Goal: Find specific page/section: Find specific page/section

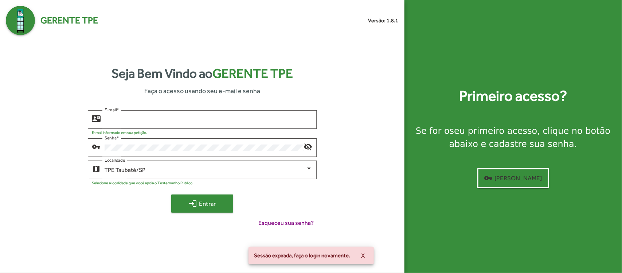
type input "**********"
click at [206, 204] on span "login Entrar" at bounding box center [202, 203] width 49 height 13
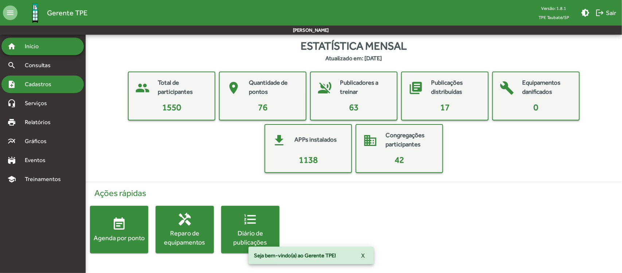
click at [46, 81] on span "Cadastros" at bounding box center [40, 84] width 40 height 9
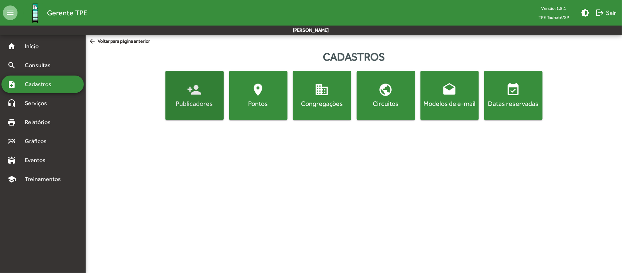
click at [200, 99] on div "Publicadores" at bounding box center [194, 103] width 55 height 9
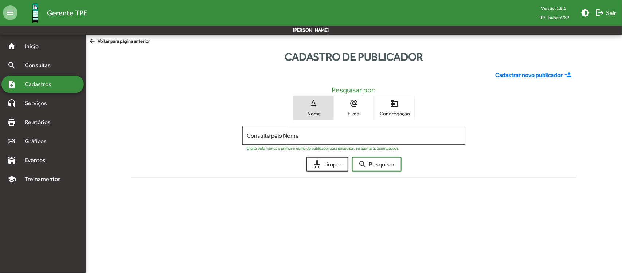
click at [404, 109] on span "domain Congregação" at bounding box center [394, 108] width 40 height 24
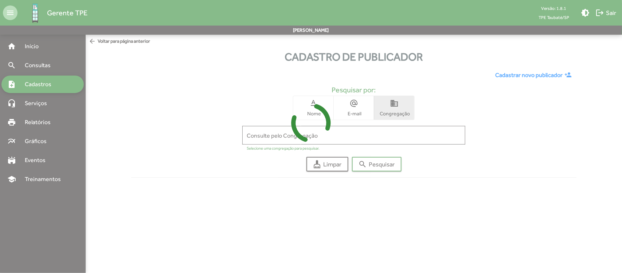
click at [390, 138] on icon at bounding box center [311, 122] width 622 height 55
click at [387, 135] on icon at bounding box center [311, 122] width 622 height 55
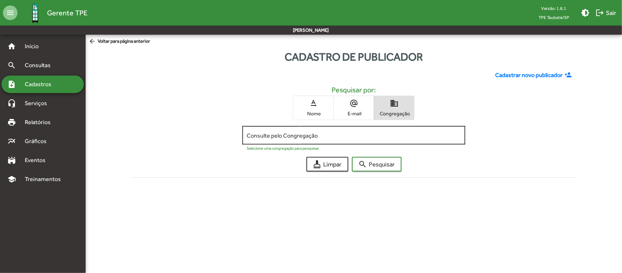
click at [393, 135] on input "Consulte pelo Congregação" at bounding box center [354, 135] width 214 height 7
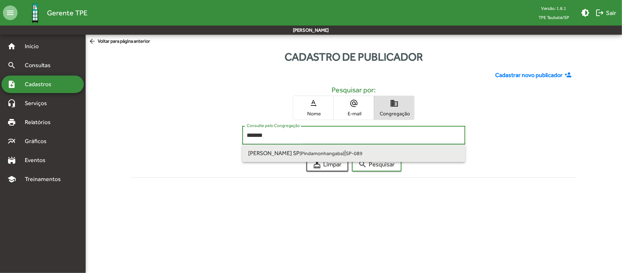
click at [344, 154] on small "(Pindamonhangaba)" at bounding box center [322, 153] width 45 height 6
type input "**********"
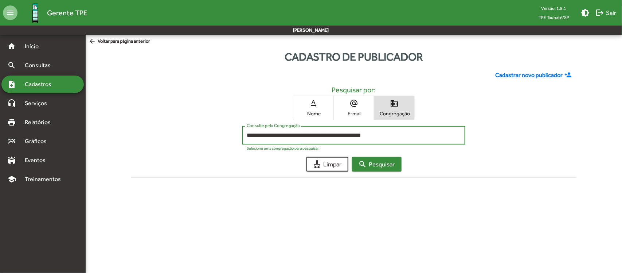
click at [391, 166] on span "search Pesquisar" at bounding box center [377, 163] width 36 height 13
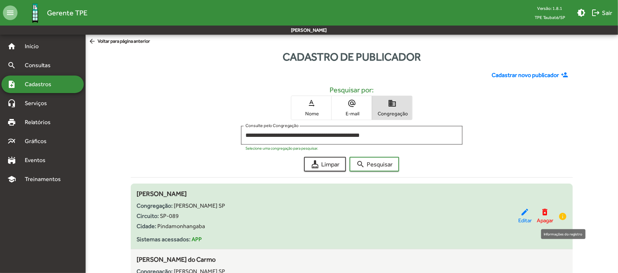
click at [565, 215] on mat-icon "info" at bounding box center [563, 216] width 9 height 9
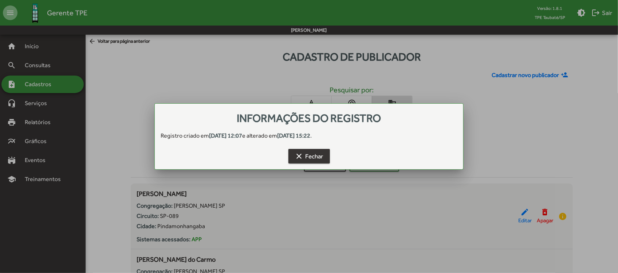
click at [308, 159] on span "clear Fechar" at bounding box center [309, 155] width 28 height 13
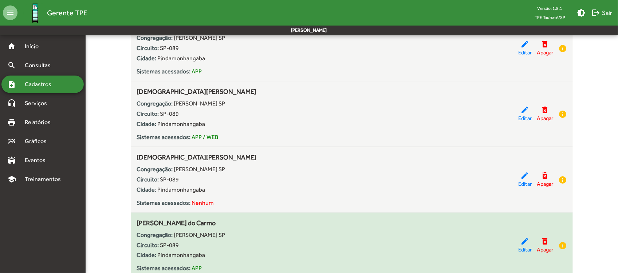
scroll to position [410, 0]
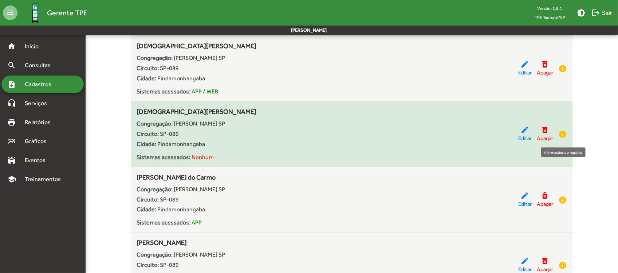
click at [565, 136] on mat-icon "info" at bounding box center [563, 134] width 9 height 9
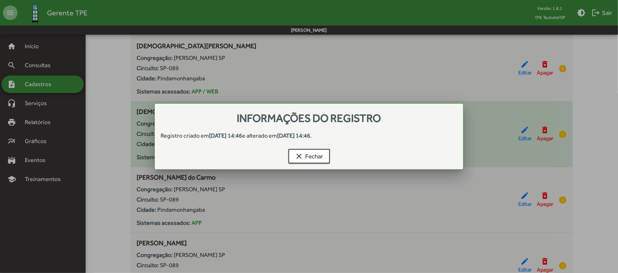
click at [565, 136] on div at bounding box center [309, 136] width 618 height 273
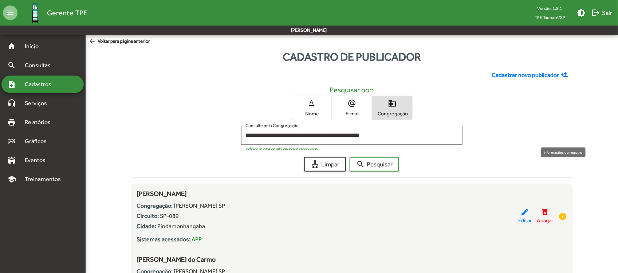
scroll to position [410, 0]
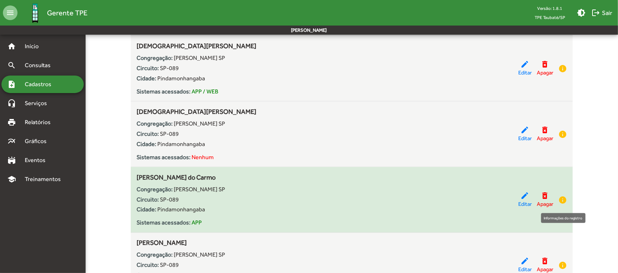
click at [565, 197] on mat-icon "info" at bounding box center [563, 199] width 9 height 9
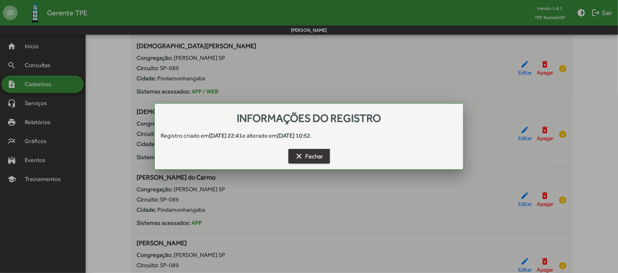
click at [309, 158] on span "clear Fechar" at bounding box center [309, 155] width 28 height 13
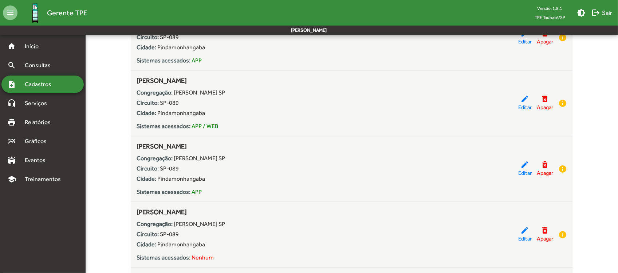
scroll to position [683, 0]
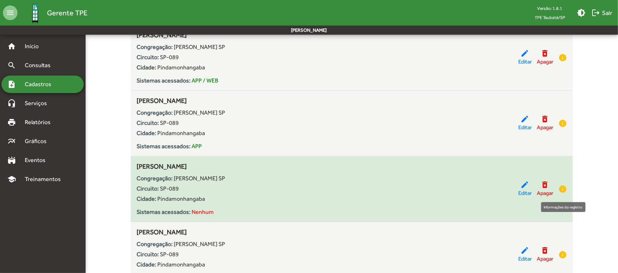
click at [564, 188] on mat-icon "info" at bounding box center [563, 188] width 9 height 9
